Goal: Transaction & Acquisition: Purchase product/service

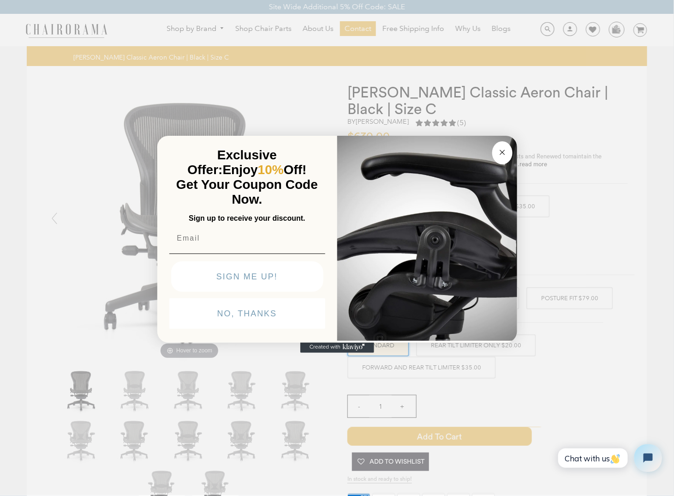
click at [503, 150] on circle "Close dialog" at bounding box center [502, 152] width 11 height 11
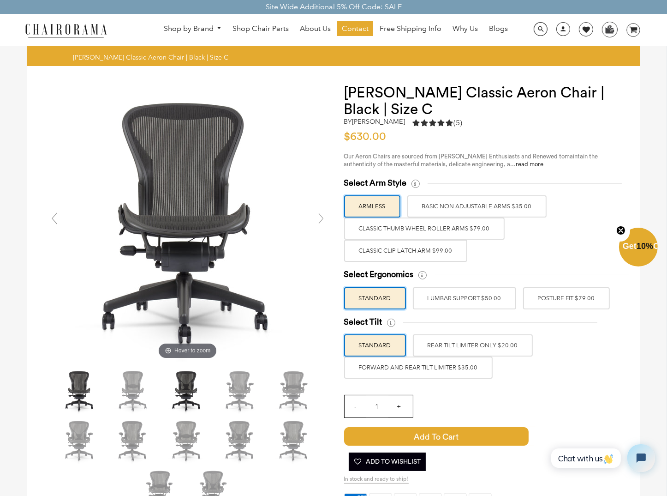
click at [182, 387] on img at bounding box center [187, 391] width 46 height 46
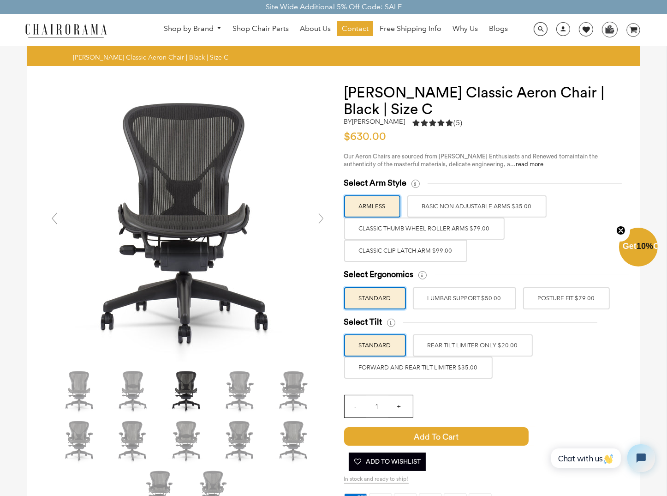
click at [564, 377] on div "Select Tilt STANDARD REAR TILT LIMITER ONLY $20.00 FORWARD AND REAR TILT LIMITE…" at bounding box center [483, 348] width 278 height 62
click at [430, 251] on label "Classic Clip Latch Arm $99.00" at bounding box center [405, 251] width 123 height 22
click at [0, 0] on input "Classic Clip Latch Arm $99.00" at bounding box center [0, 0] width 0 height 0
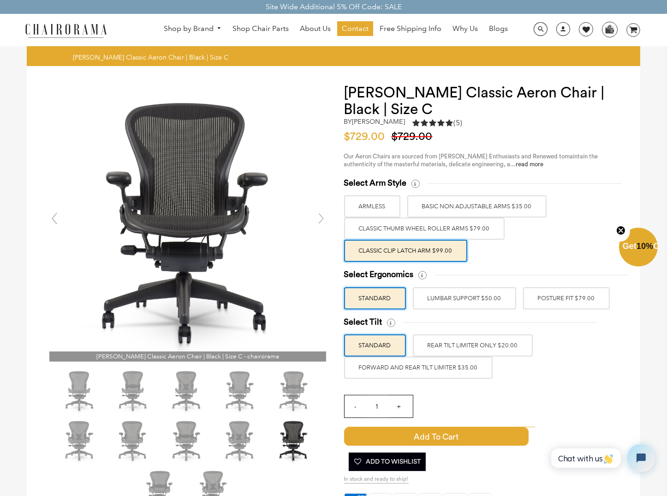
click at [369, 207] on label "ARMLESS" at bounding box center [372, 206] width 56 height 22
click at [0, 0] on input "ARMLESS" at bounding box center [0, 0] width 0 height 0
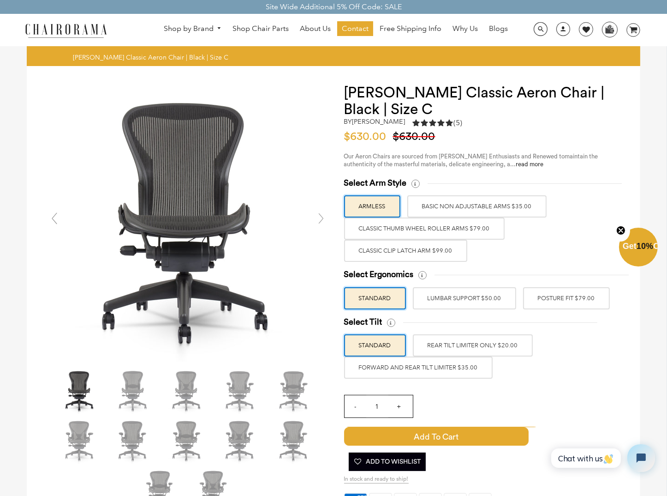
click at [401, 252] on label "Classic Clip Latch Arm $99.00" at bounding box center [405, 251] width 123 height 22
click at [0, 0] on input "Classic Clip Latch Arm $99.00" at bounding box center [0, 0] width 0 height 0
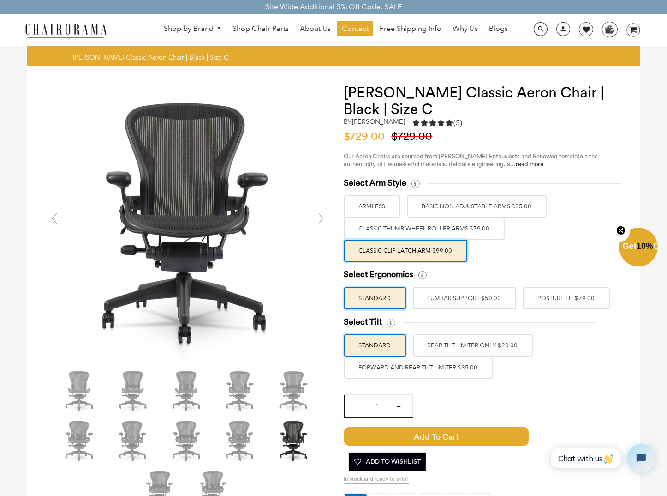
click at [563, 297] on label "POSTURE FIT $79.00" at bounding box center [566, 298] width 87 height 22
click at [0, 0] on input "POSTURE FIT $79.00" at bounding box center [0, 0] width 0 height 0
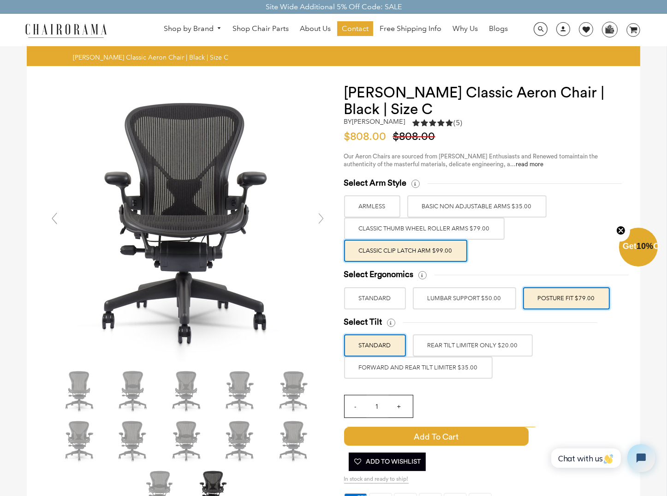
click at [445, 371] on label "FORWARD AND REAR TILT LIMITER $35.00" at bounding box center [418, 367] width 149 height 22
click at [0, 0] on input "FORWARD AND REAR TILT LIMITER $35.00" at bounding box center [0, 0] width 0 height 0
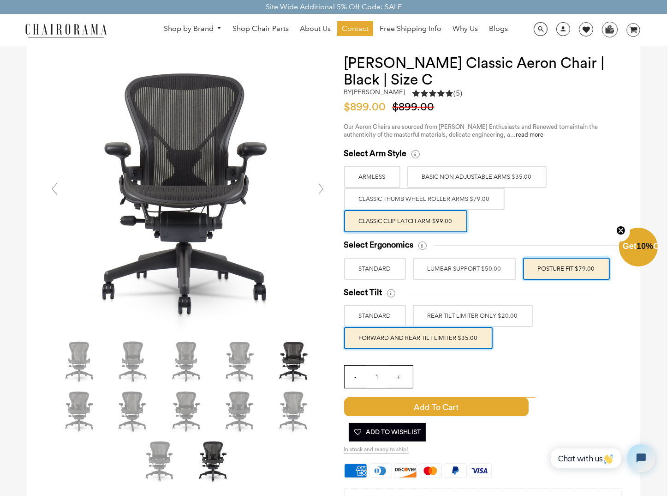
scroll to position [46, 0]
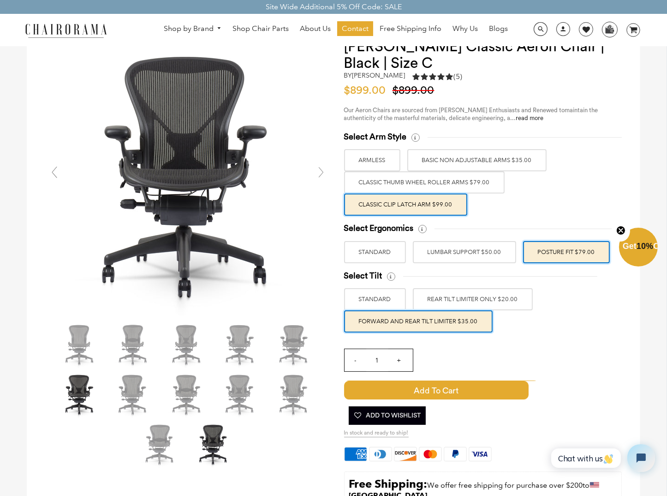
click at [79, 395] on img at bounding box center [80, 394] width 46 height 46
